Goal: Information Seeking & Learning: Find contact information

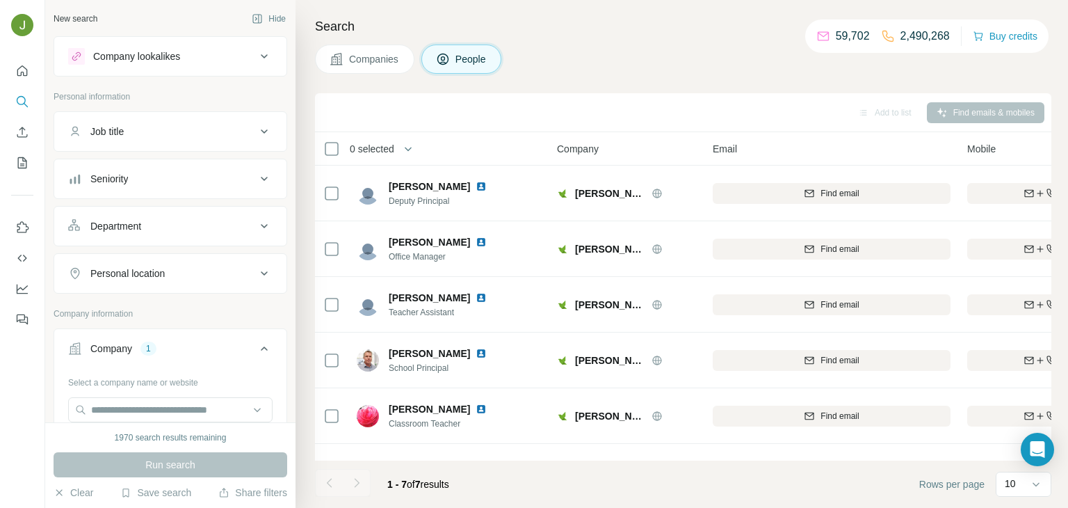
scroll to position [45, 0]
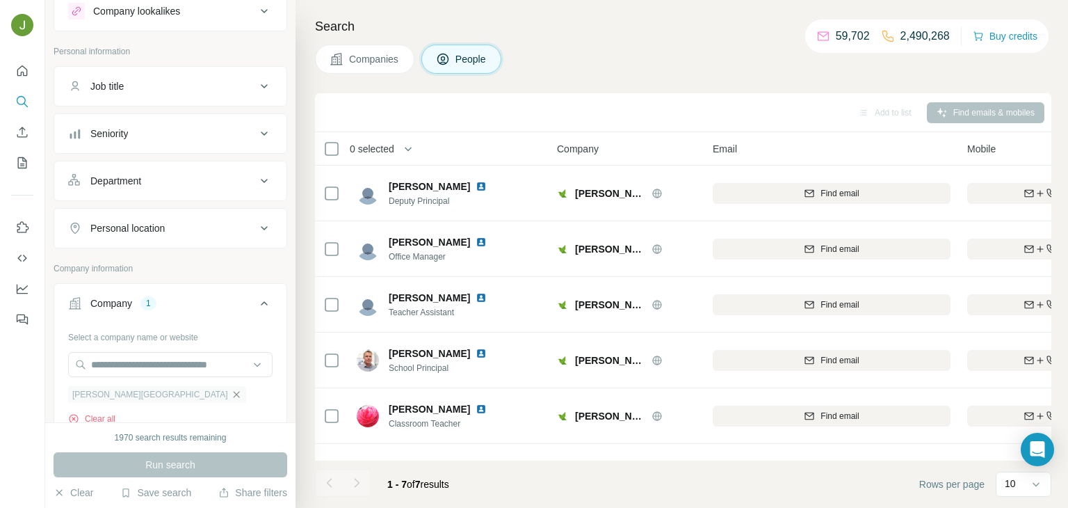
click at [231, 389] on icon "button" at bounding box center [236, 394] width 11 height 11
click at [120, 362] on input "text" at bounding box center [170, 364] width 204 height 25
paste input "**********"
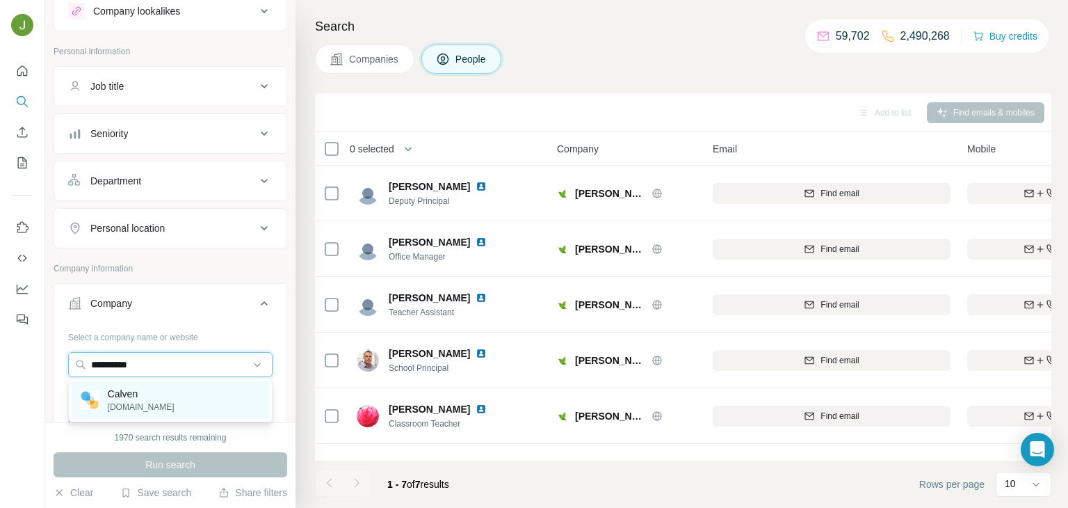
type input "**********"
click at [144, 408] on p "[DOMAIN_NAME]" at bounding box center [141, 407] width 67 height 13
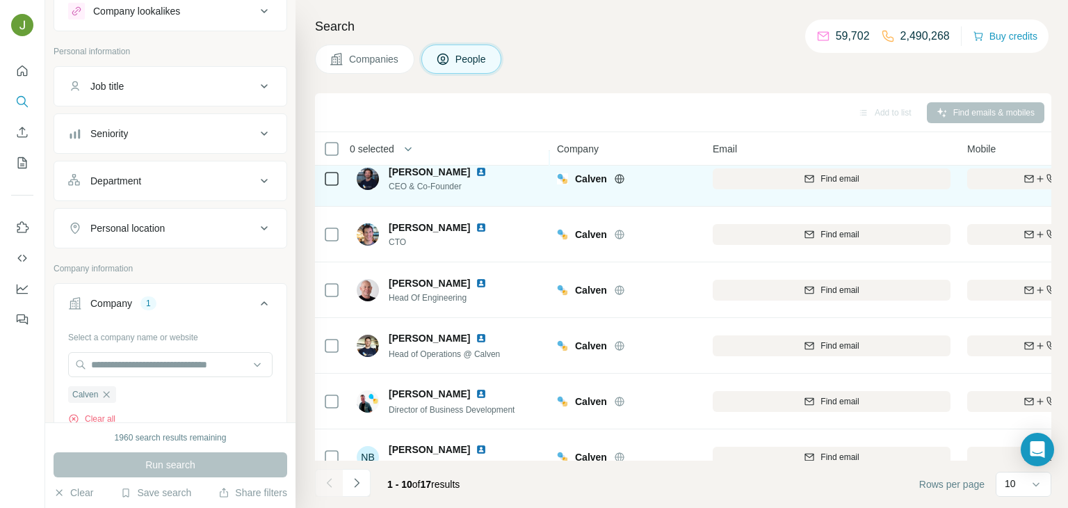
scroll to position [78, 0]
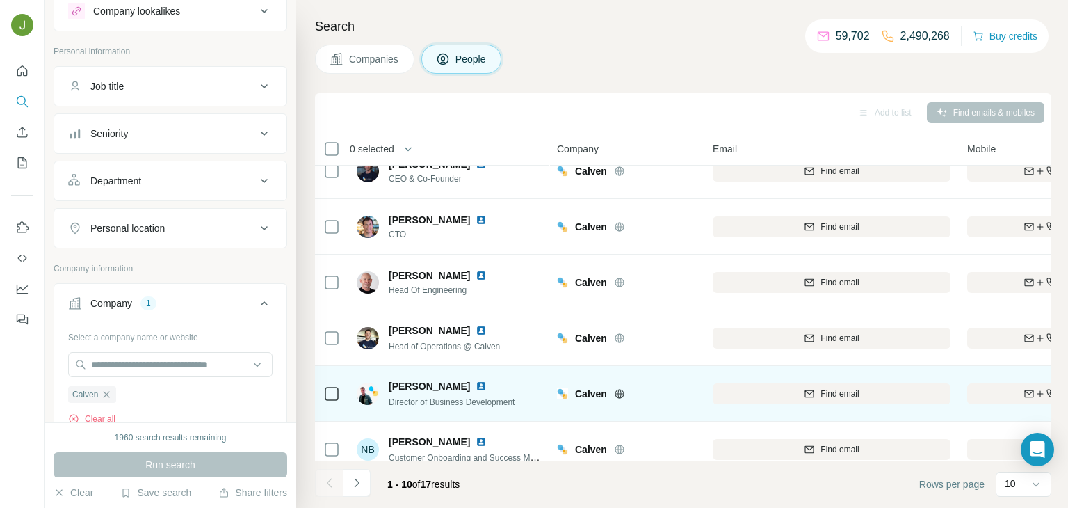
click at [434, 374] on div "[PERSON_NAME] Director of Business Development" at bounding box center [449, 393] width 185 height 38
click at [434, 397] on span "Director of Business Development" at bounding box center [452, 402] width 126 height 10
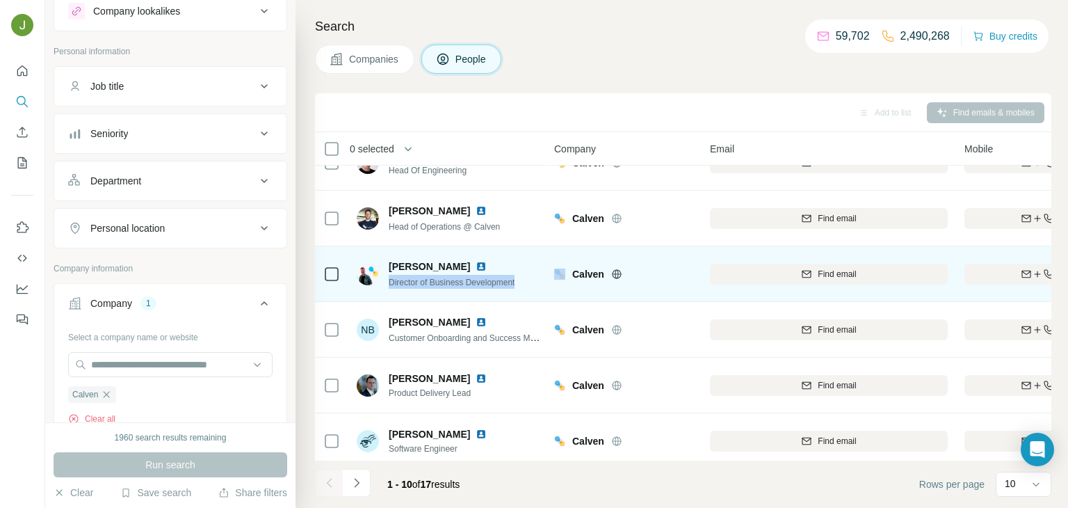
click at [531, 284] on div "[PERSON_NAME] Director of Business Development" at bounding box center [449, 274] width 185 height 38
drag, startPoint x: 531, startPoint y: 284, endPoint x: 453, endPoint y: 285, distance: 77.9
click at [453, 285] on div "[PERSON_NAME] Director of Business Development" at bounding box center [449, 274] width 185 height 38
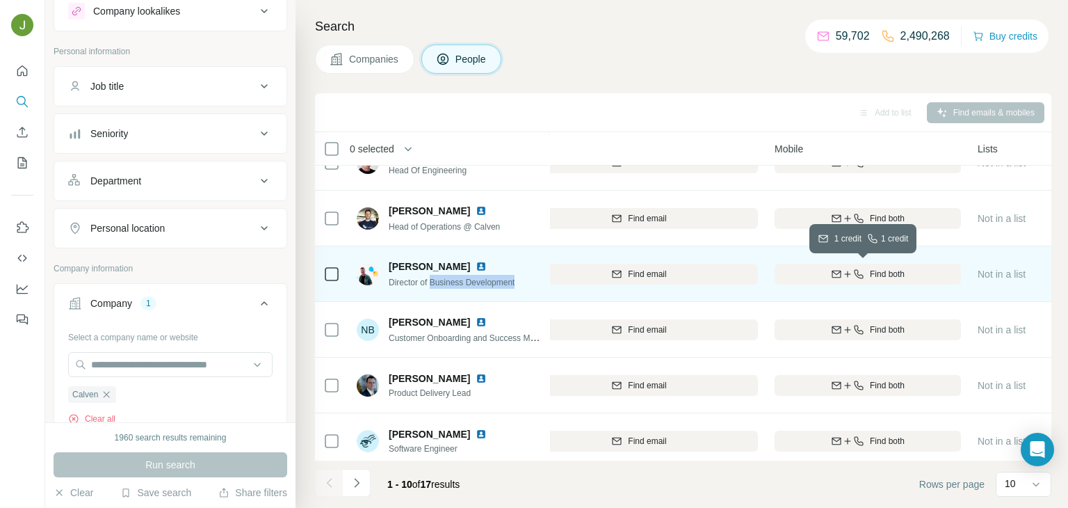
scroll to position [198, 195]
click at [920, 275] on div "Find both" at bounding box center [865, 274] width 186 height 13
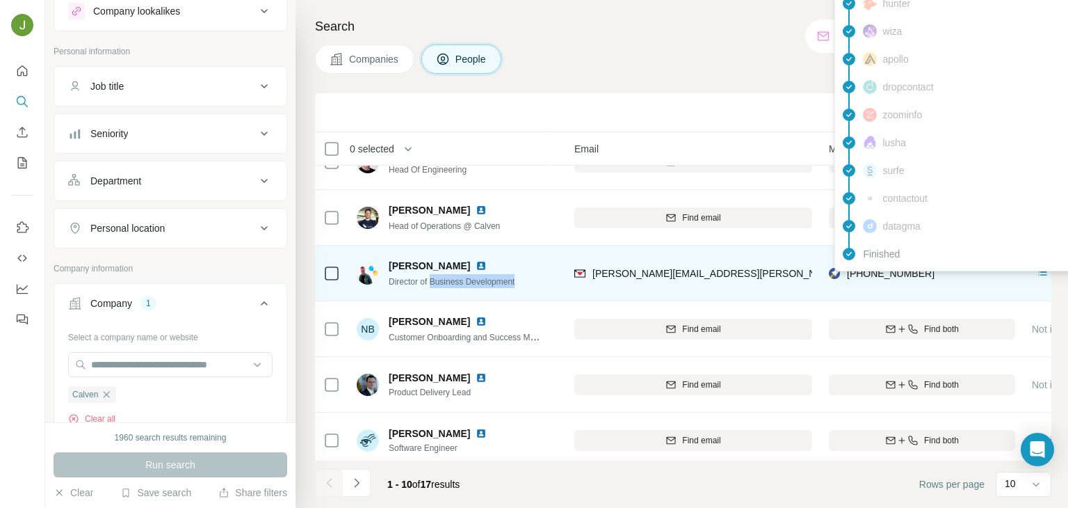
scroll to position [198, 96]
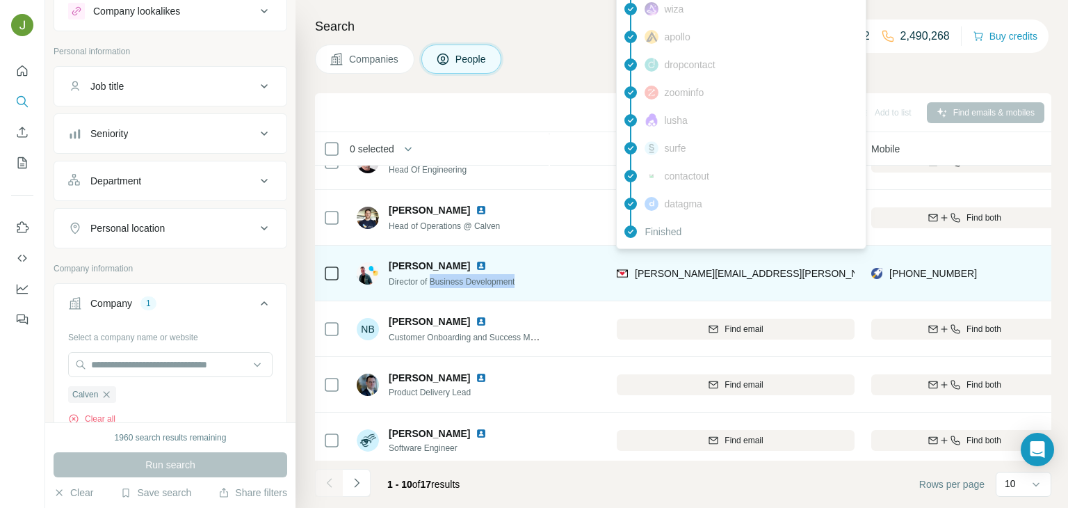
click at [671, 268] on span "[PERSON_NAME][EMAIL_ADDRESS][PERSON_NAME][DOMAIN_NAME]" at bounding box center [797, 273] width 325 height 11
click at [482, 263] on img at bounding box center [481, 265] width 11 height 11
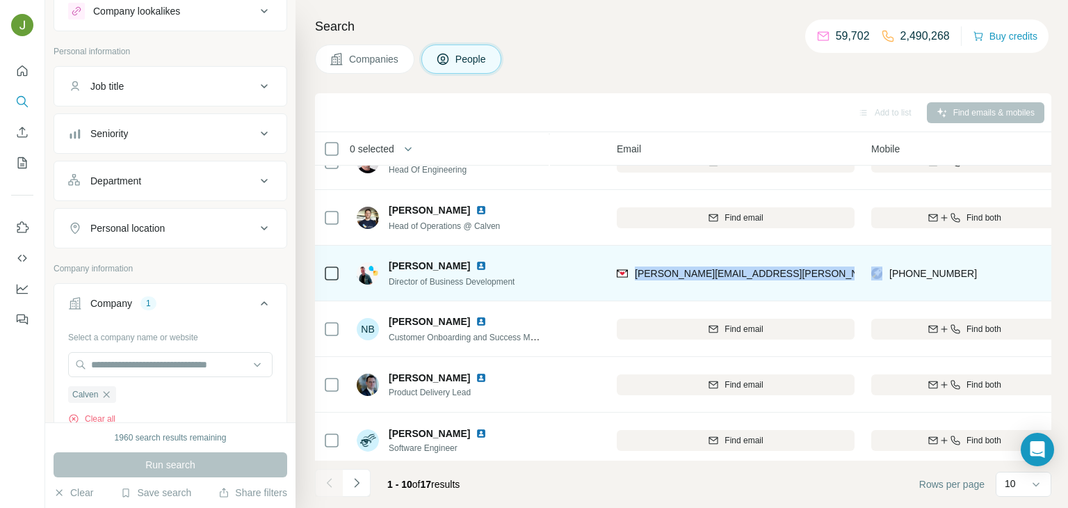
click at [408, 282] on span "Director of Business Development" at bounding box center [452, 282] width 126 height 10
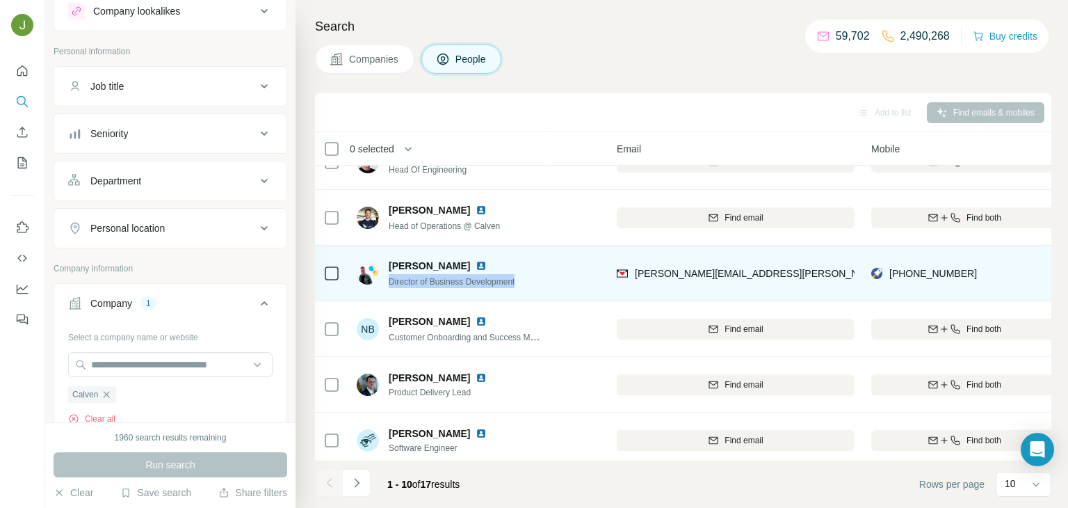
click at [394, 268] on span "[PERSON_NAME]" at bounding box center [429, 266] width 81 height 14
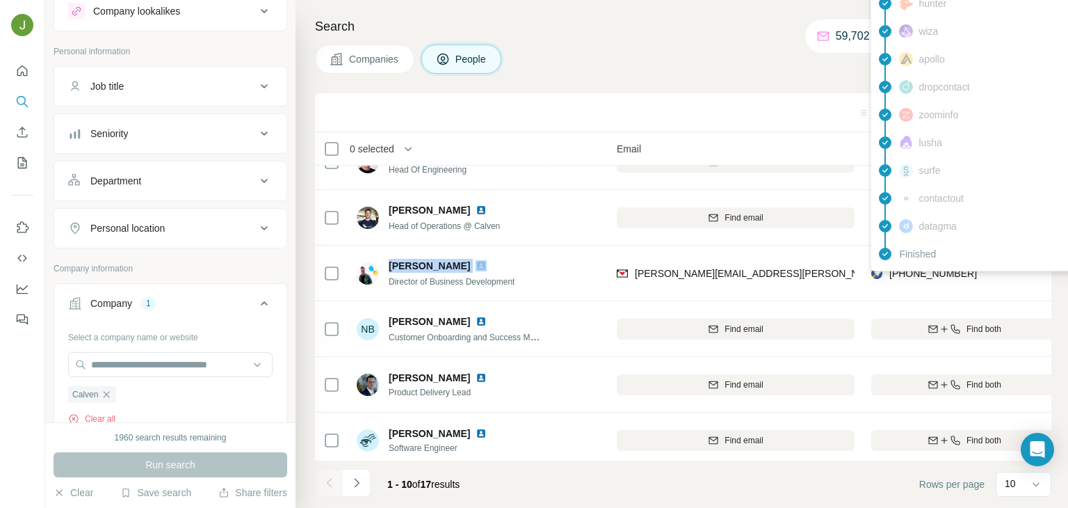
click at [918, 264] on div "Finished" at bounding box center [995, 254] width 243 height 28
click at [918, 266] on span "[PHONE_NUMBER]" at bounding box center [933, 273] width 88 height 14
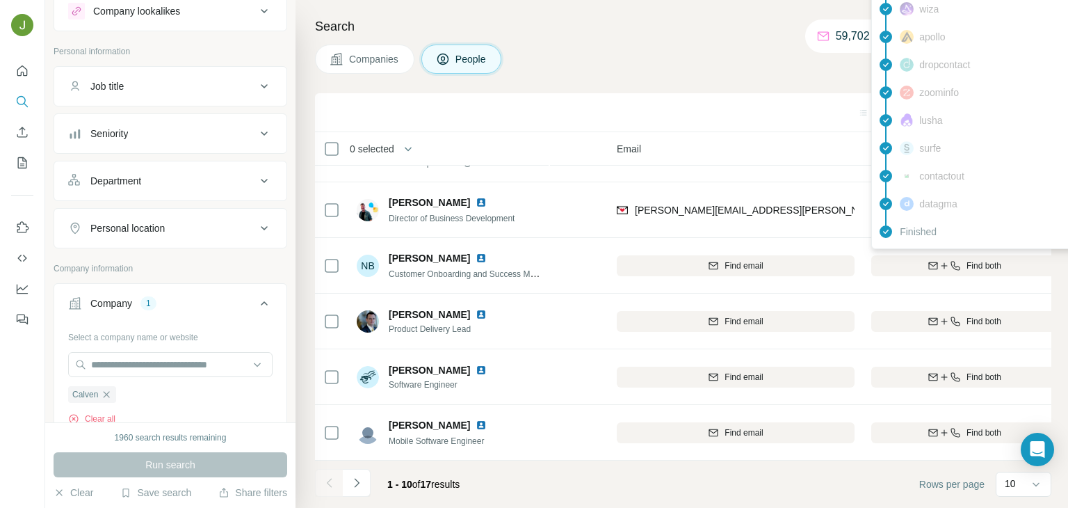
scroll to position [261, 95]
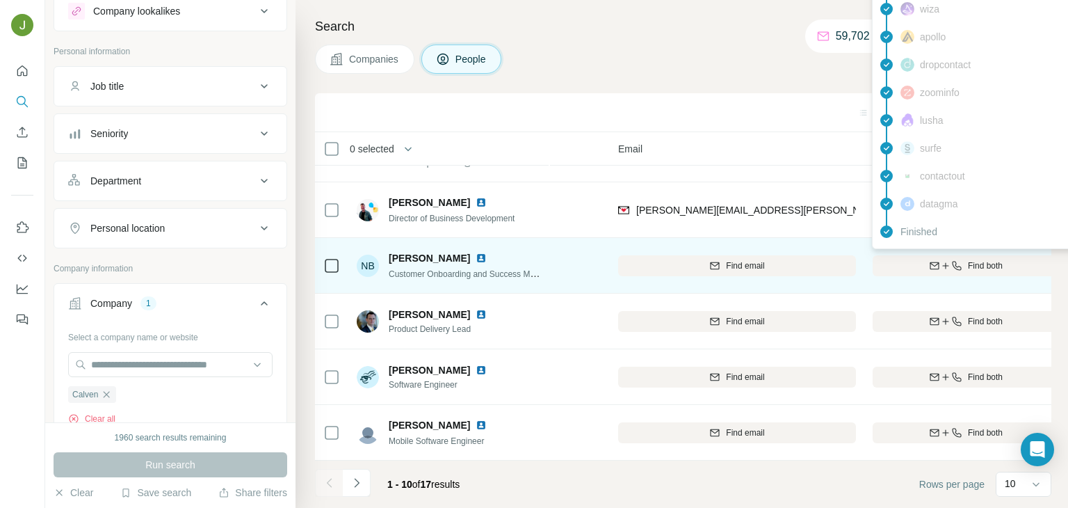
click at [456, 278] on div "Customer Onboarding and Success Manager" at bounding box center [465, 273] width 153 height 14
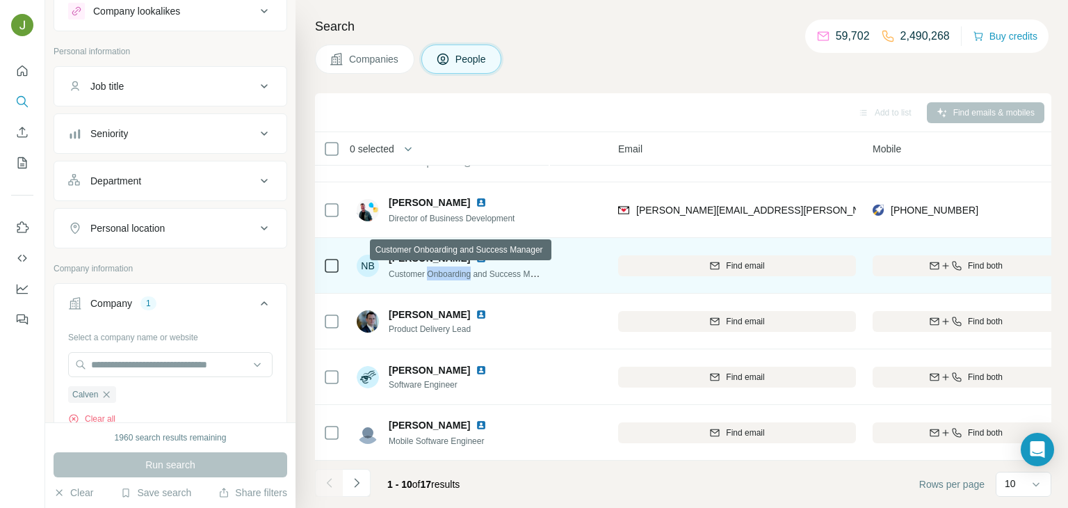
copy span "Onboarding"
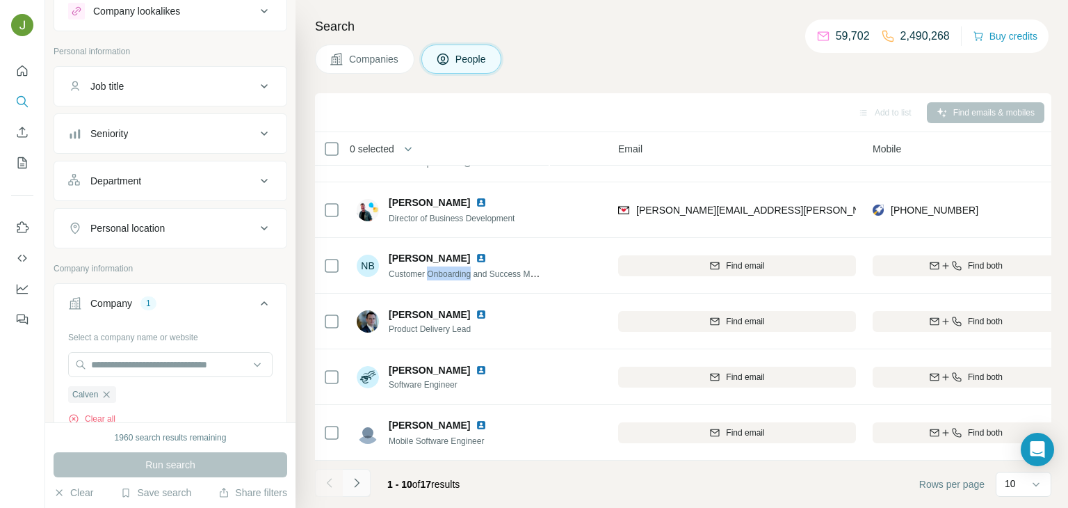
click at [361, 481] on icon "Navigate to next page" at bounding box center [357, 483] width 14 height 14
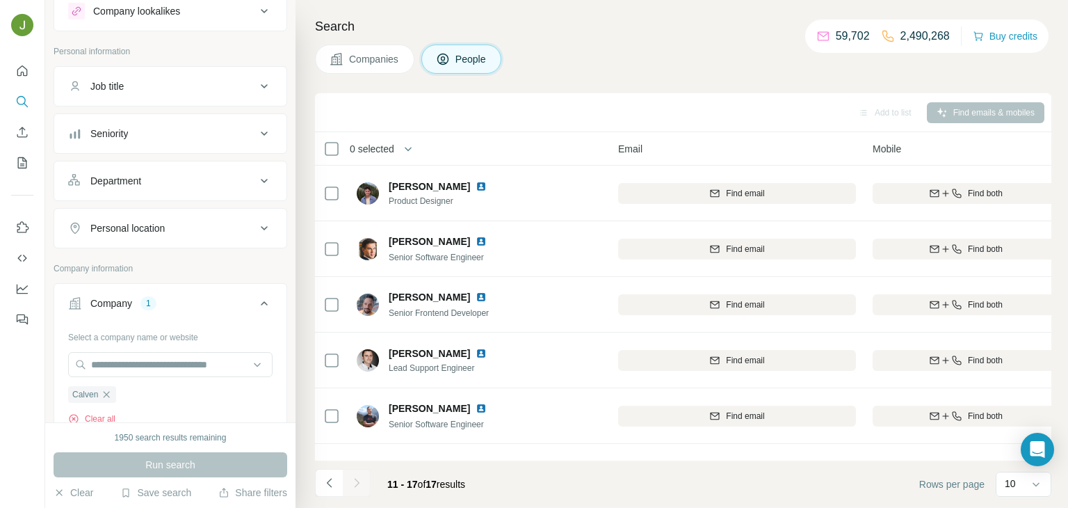
scroll to position [95, 100]
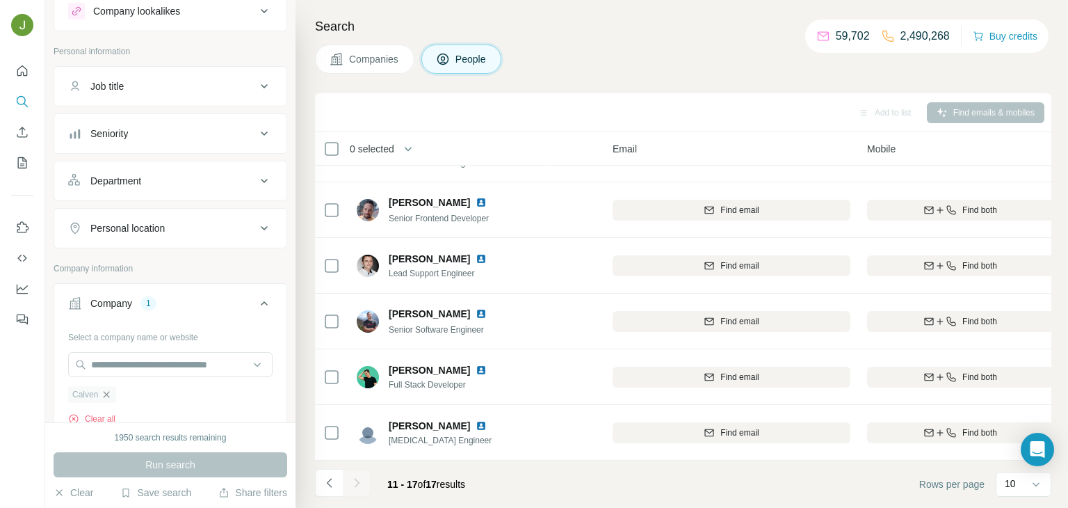
click at [108, 393] on icon "button" at bounding box center [107, 394] width 6 height 6
click at [108, 354] on input "text" at bounding box center [170, 364] width 204 height 25
paste input "**********"
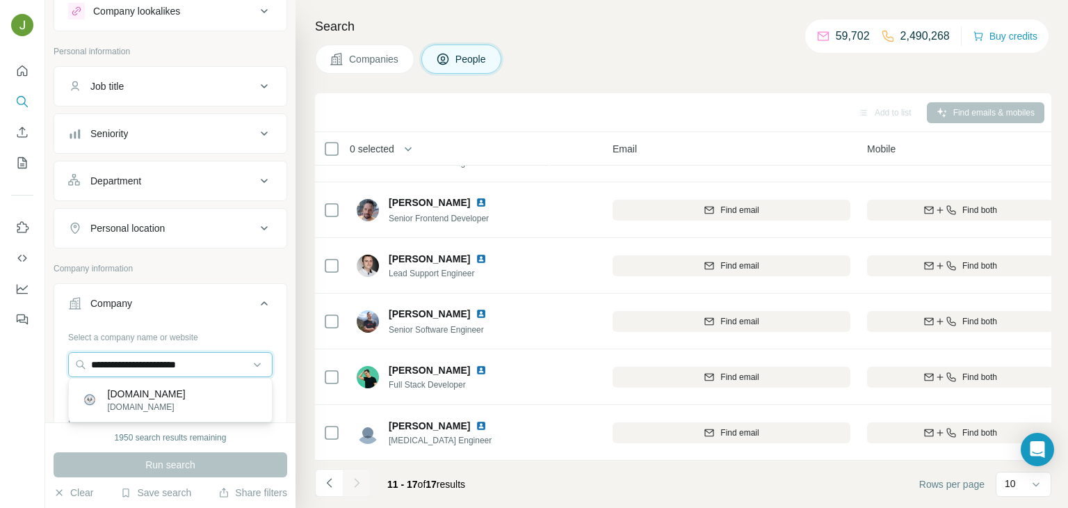
type input "**********"
click at [141, 392] on p "[DOMAIN_NAME]" at bounding box center [147, 394] width 78 height 14
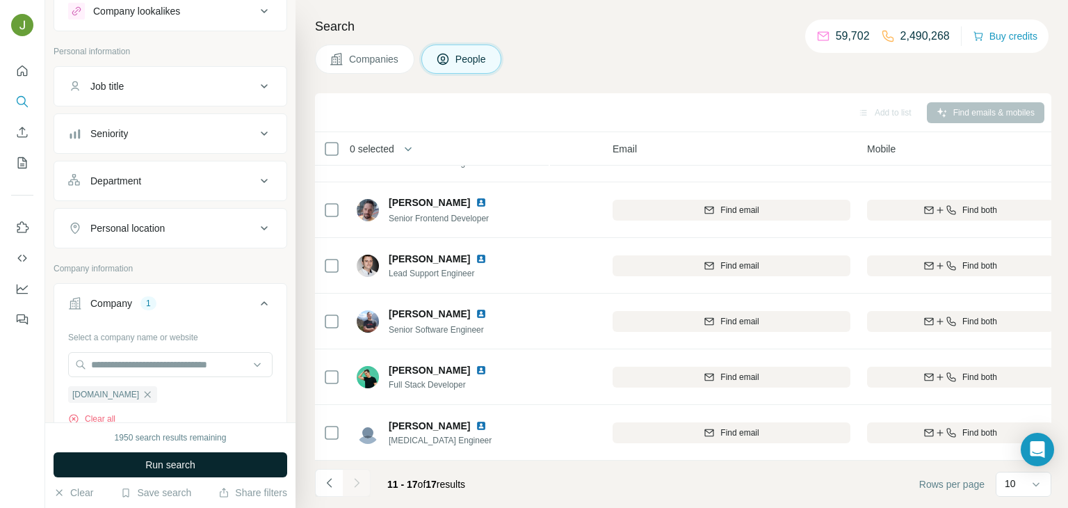
click at [188, 462] on span "Run search" at bounding box center [170, 465] width 50 height 14
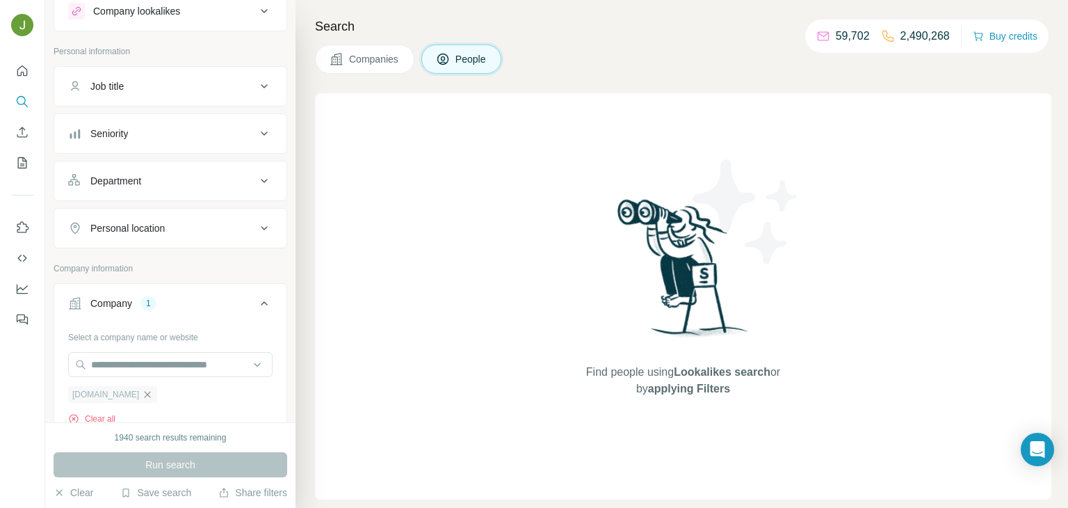
click at [151, 394] on icon "button" at bounding box center [148, 394] width 6 height 6
click at [154, 365] on input "text" at bounding box center [170, 364] width 204 height 25
paste input "**********"
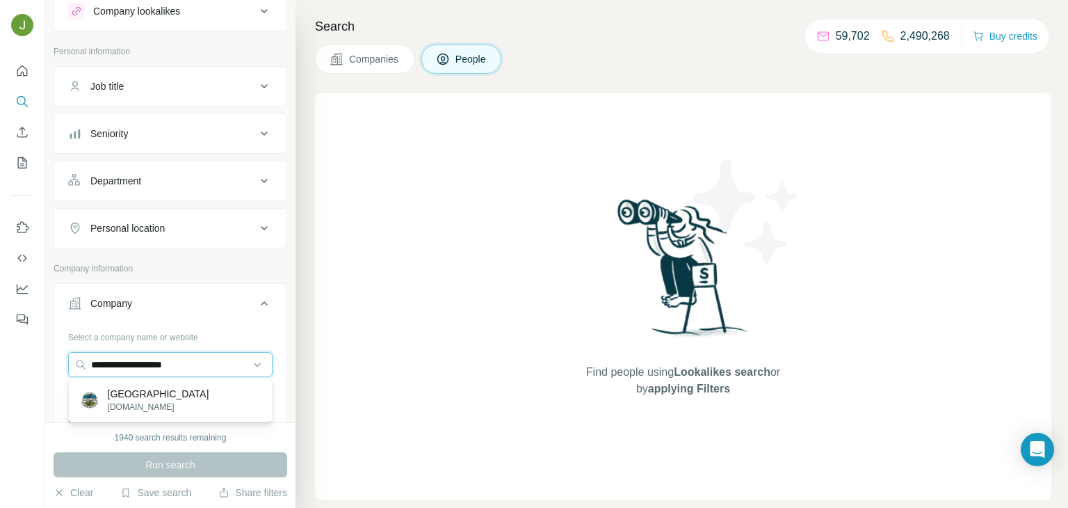
type input "**********"
click at [178, 389] on p "[GEOGRAPHIC_DATA]" at bounding box center [159, 394] width 102 height 14
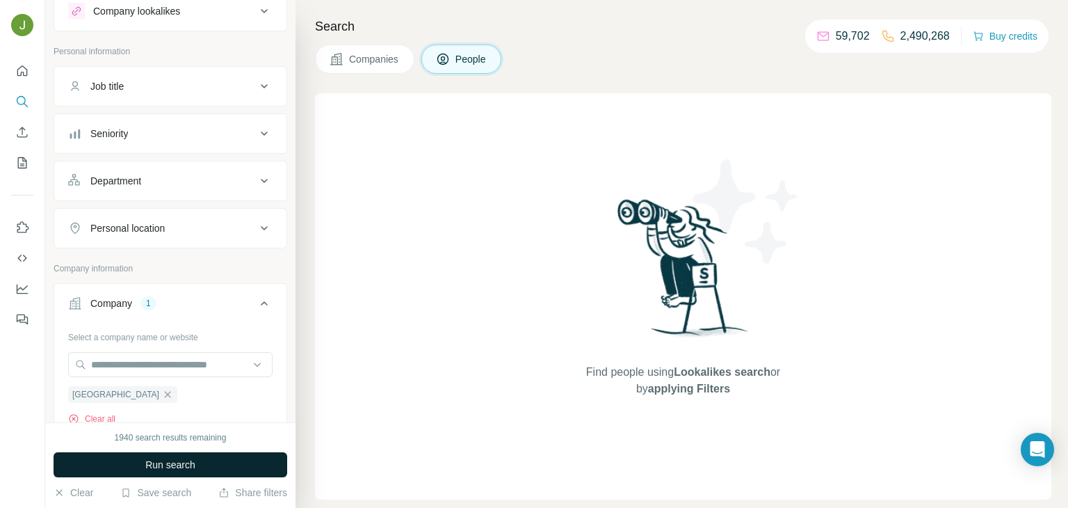
click at [208, 462] on button "Run search" at bounding box center [171, 464] width 234 height 25
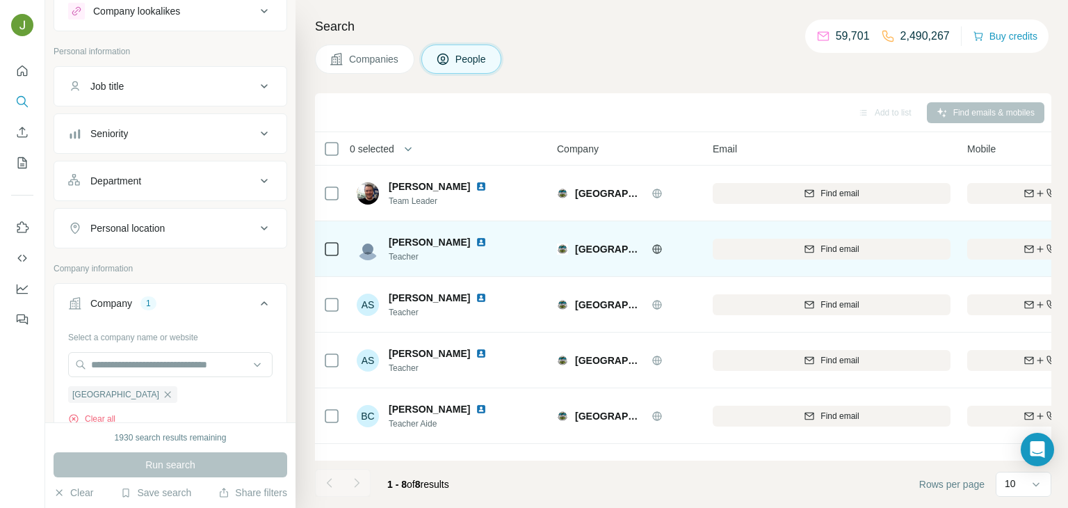
scroll to position [150, 0]
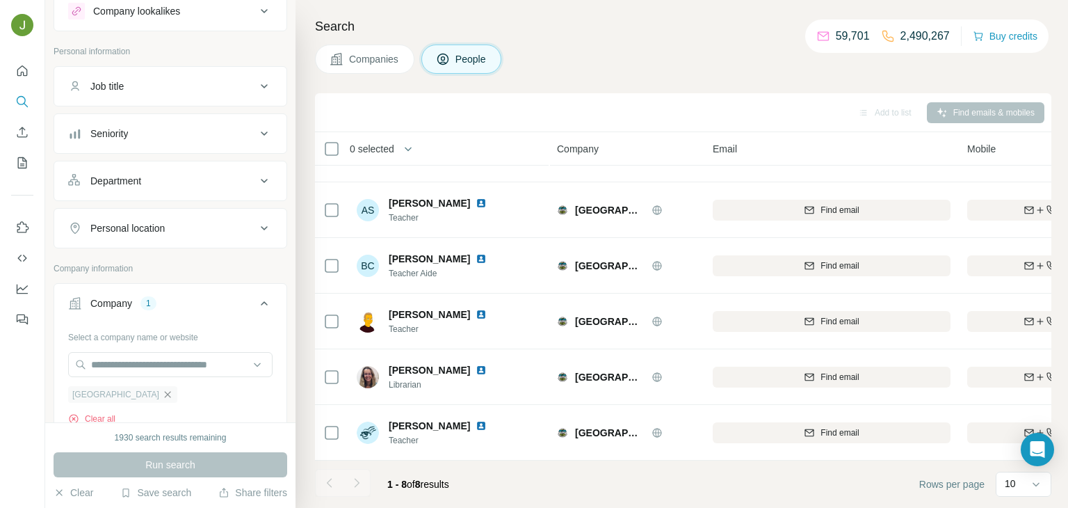
click at [162, 394] on icon "button" at bounding box center [167, 394] width 11 height 11
click at [133, 363] on input "text" at bounding box center [170, 364] width 204 height 25
paste input "**********"
type input "**********"
click at [163, 403] on div "No results" at bounding box center [171, 395] width 198 height 28
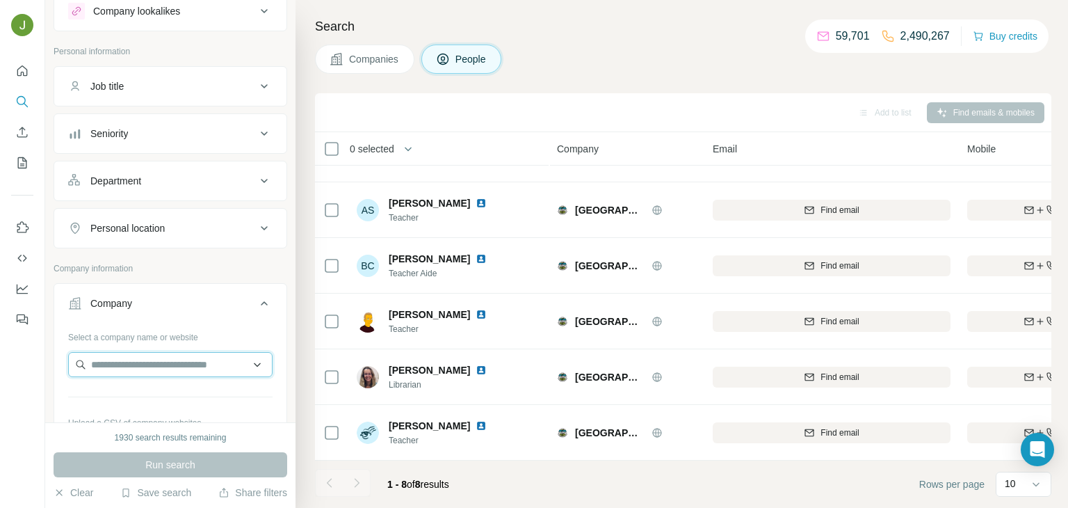
click at [241, 364] on input "text" at bounding box center [170, 364] width 204 height 25
paste input "**********"
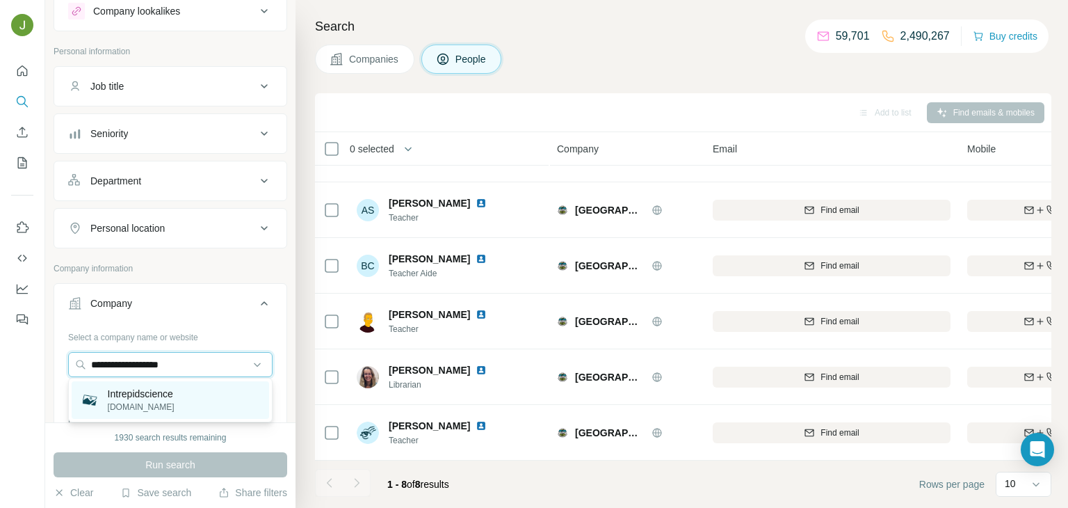
type input "**********"
click at [204, 398] on div "Intrepidscience [DOMAIN_NAME]" at bounding box center [171, 400] width 198 height 38
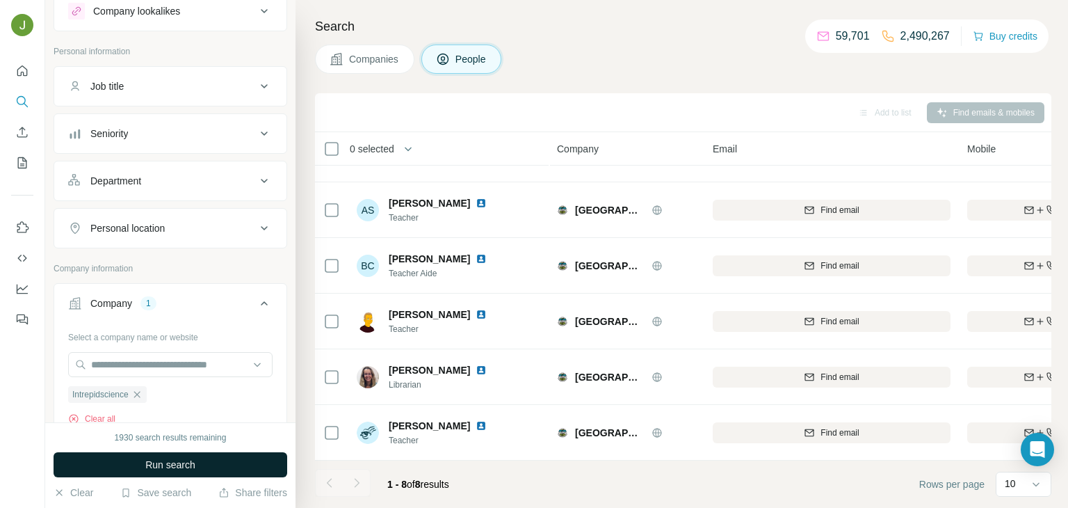
click at [163, 469] on span "Run search" at bounding box center [170, 465] width 50 height 14
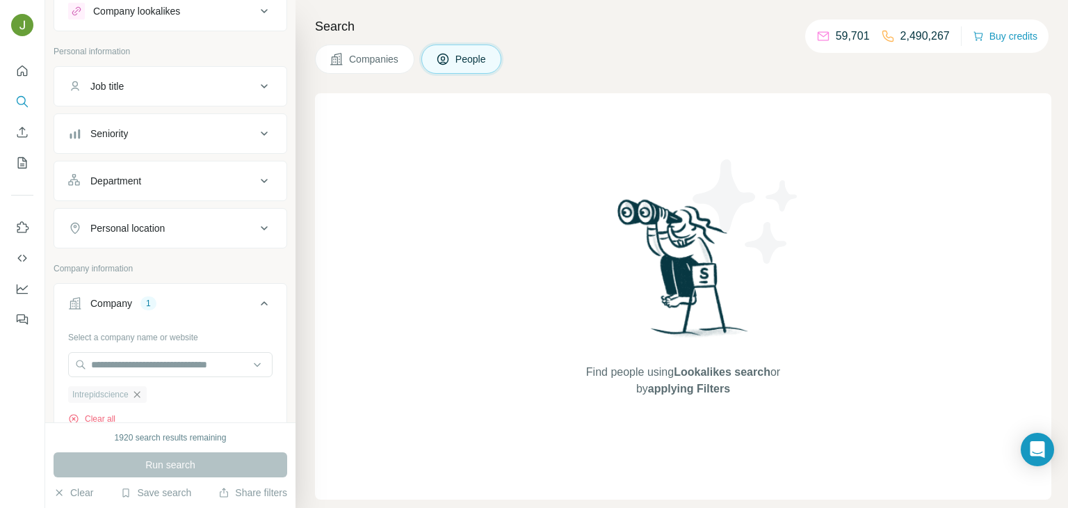
click at [139, 398] on icon "button" at bounding box center [136, 394] width 11 height 11
click at [139, 359] on input "text" at bounding box center [170, 364] width 204 height 25
paste input "**********"
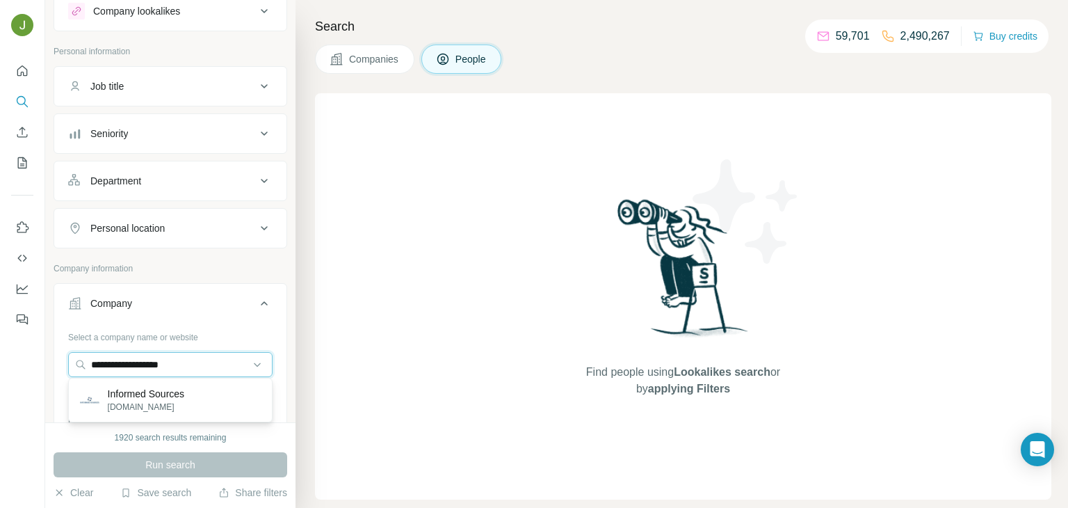
type input "**********"
click at [195, 401] on div "Informed Sources [DOMAIN_NAME]" at bounding box center [171, 400] width 198 height 38
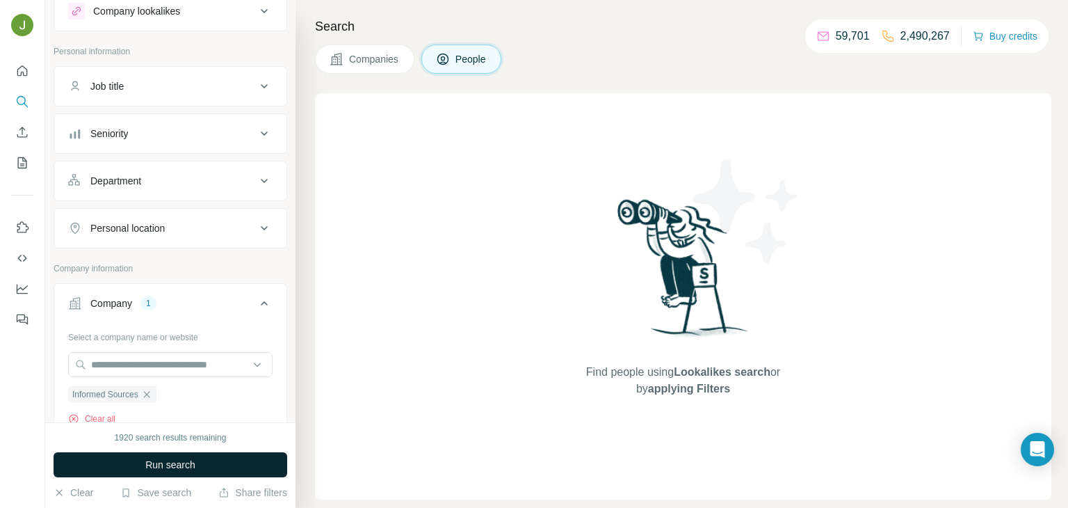
click at [227, 460] on button "Run search" at bounding box center [171, 464] width 234 height 25
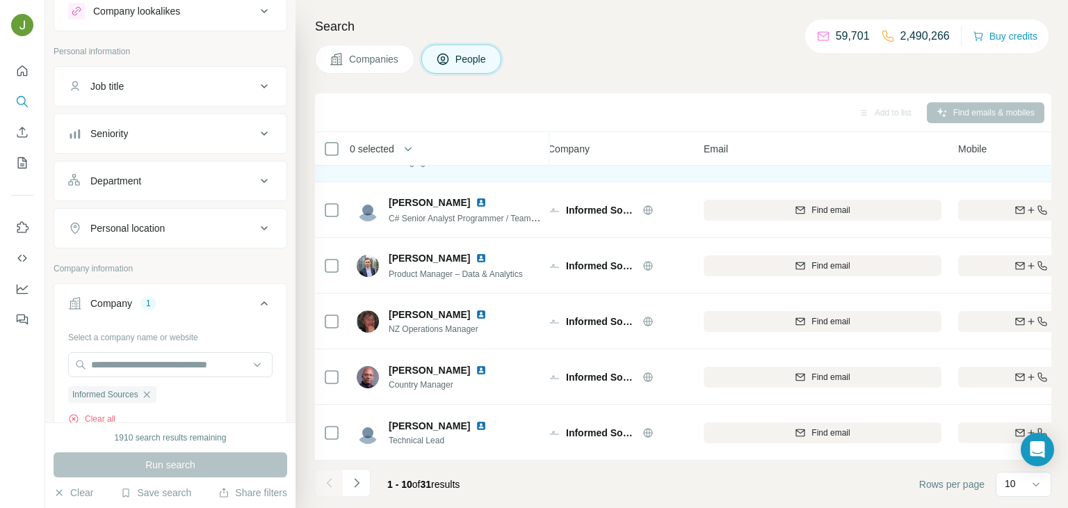
scroll to position [140, 9]
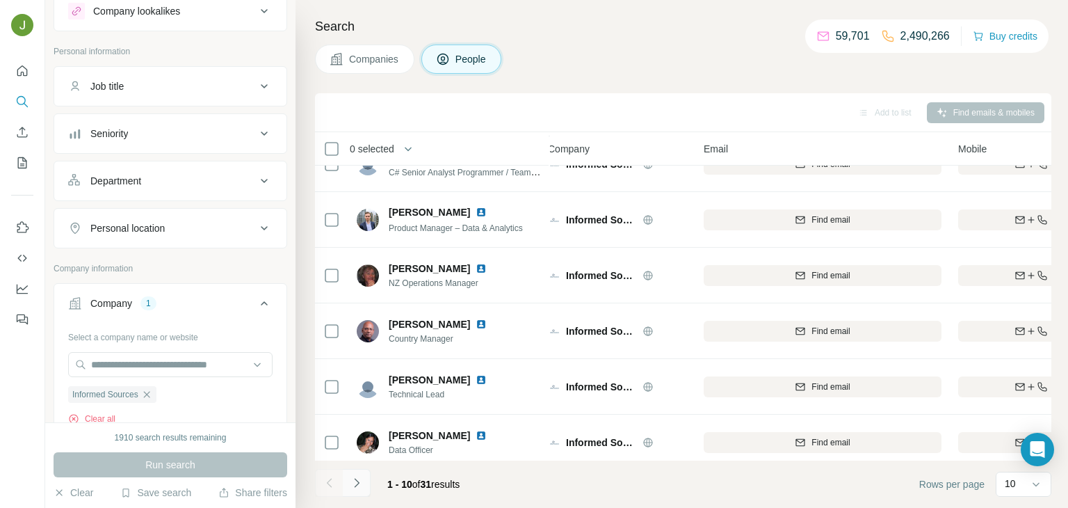
click at [360, 481] on icon "Navigate to next page" at bounding box center [357, 483] width 14 height 14
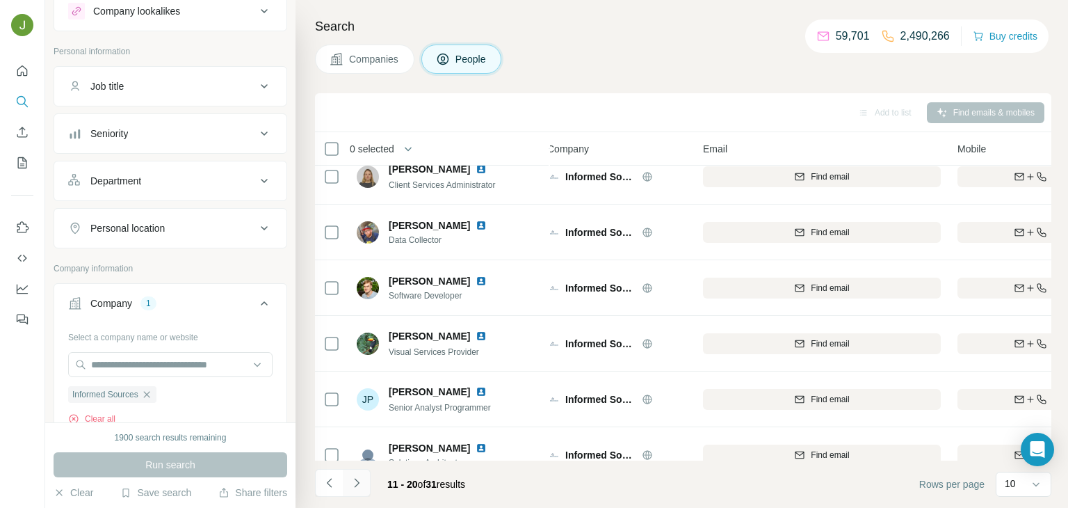
scroll to position [261, 10]
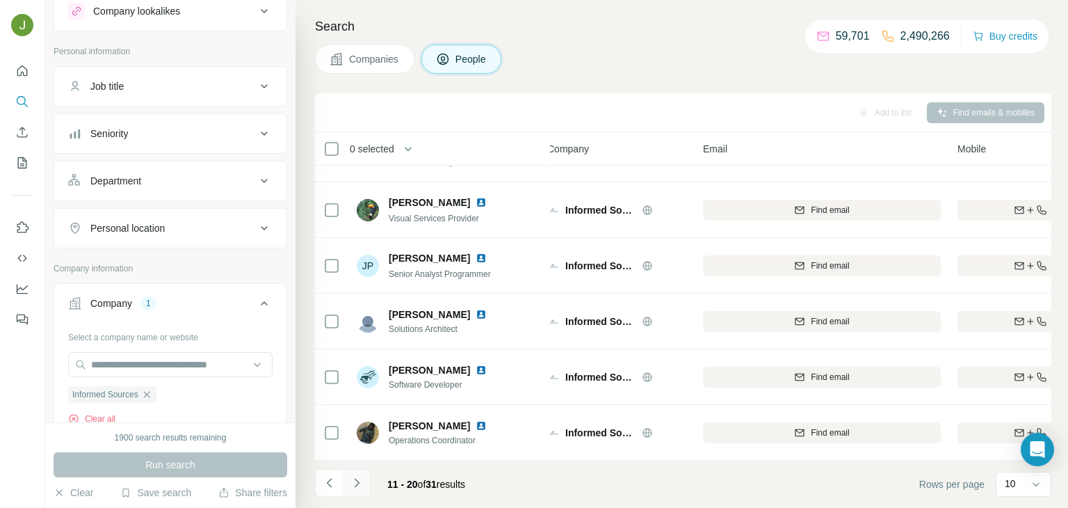
click at [355, 479] on icon "Navigate to next page" at bounding box center [357, 483] width 14 height 14
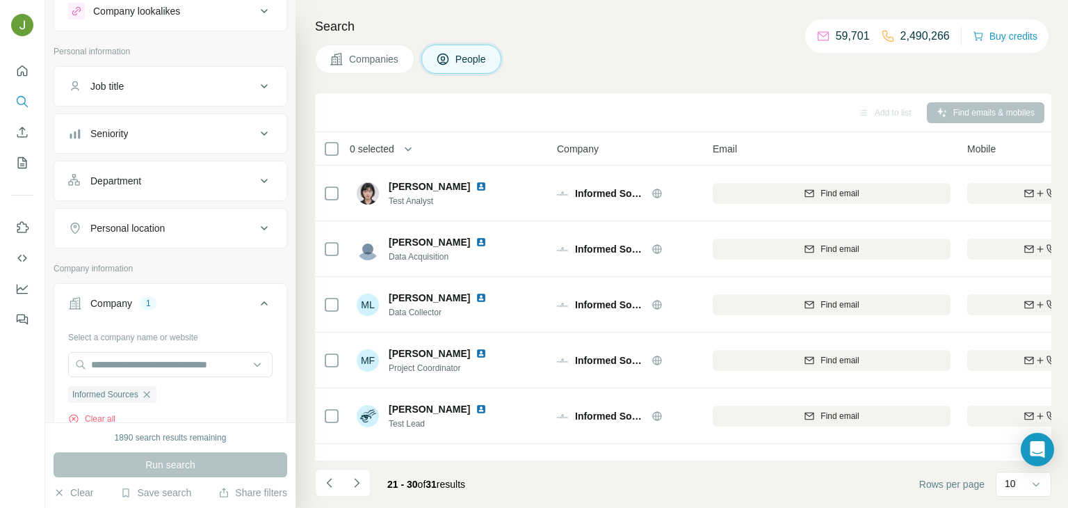
scroll to position [261, 0]
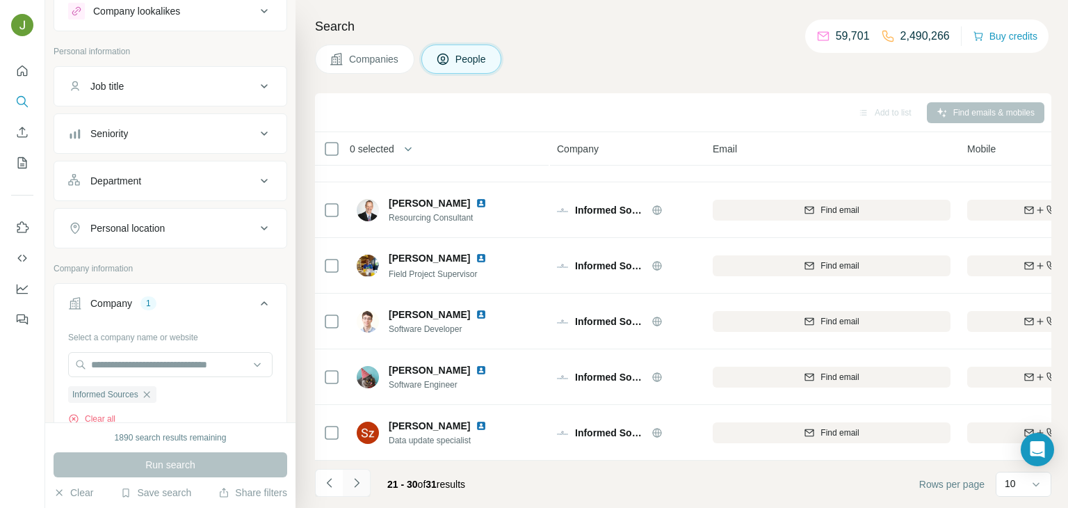
click at [362, 480] on icon "Navigate to next page" at bounding box center [357, 483] width 14 height 14
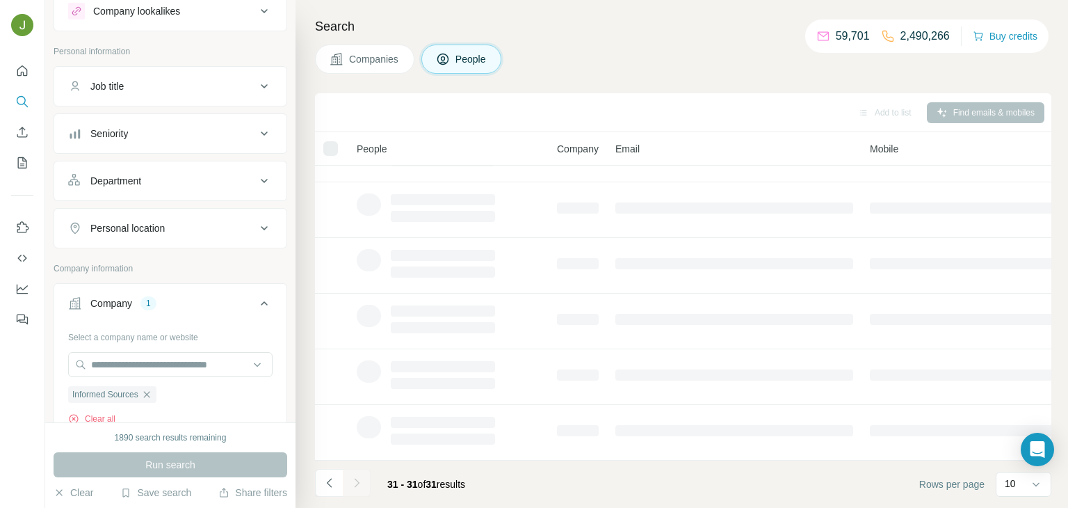
scroll to position [0, 0]
